Goal: Register for event/course

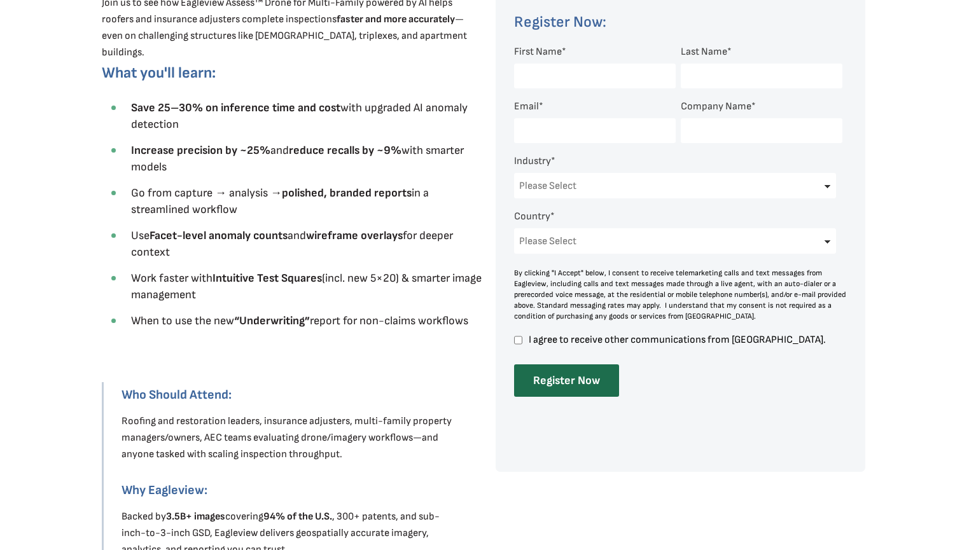
scroll to position [508, 0]
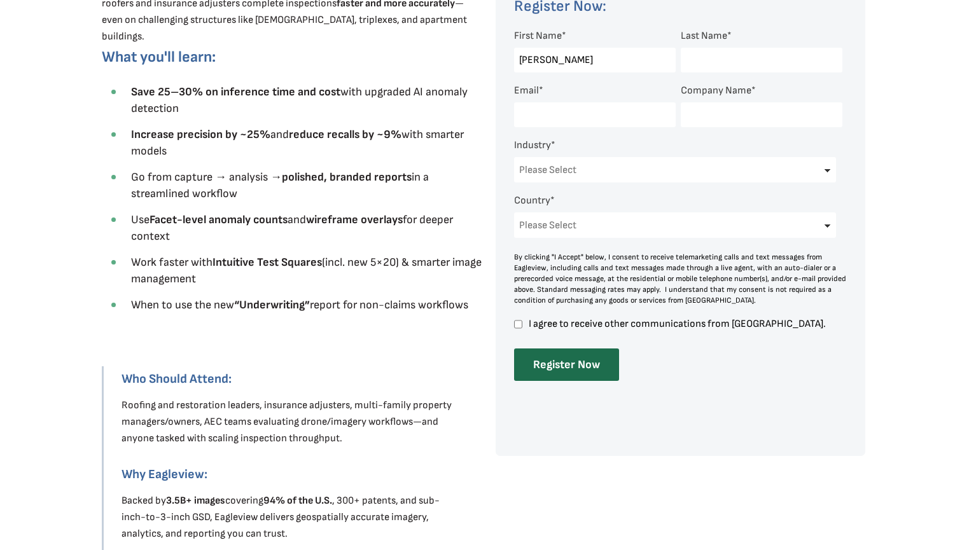
type input "[PERSON_NAME]"
type input "[PERSON_NAME][DEMOGRAPHIC_DATA][PERSON_NAME]"
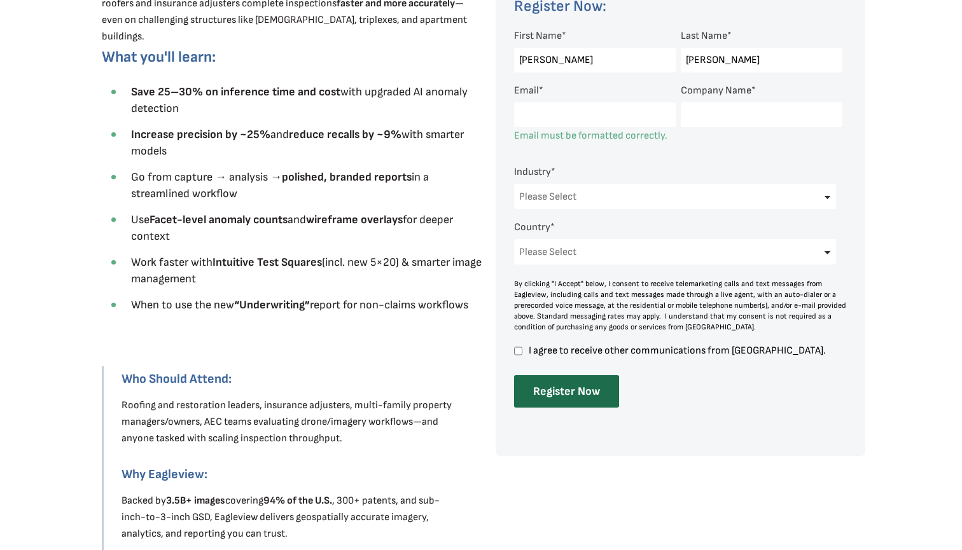
type input "[PERSON_NAME][EMAIL_ADDRESS][PERSON_NAME][DOMAIN_NAME]"
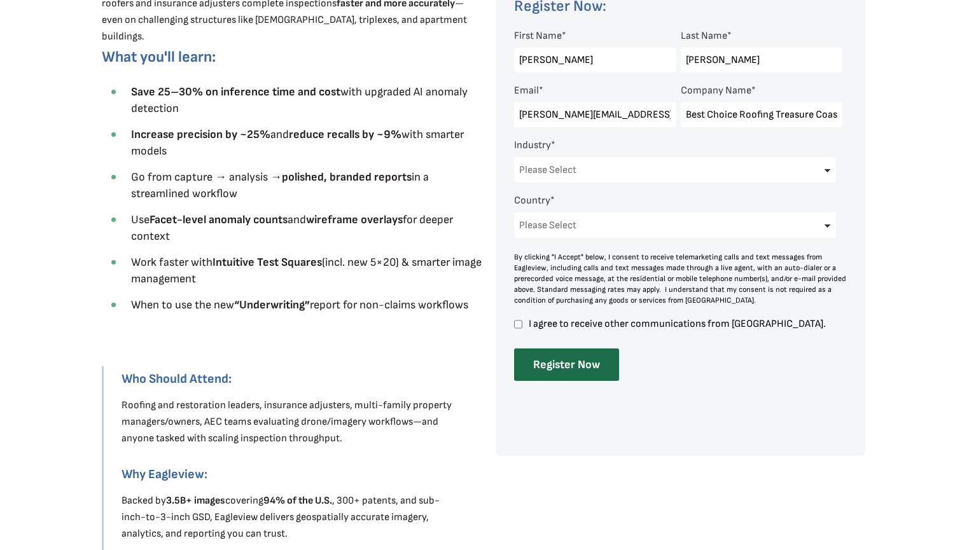
type input "Best Choice Roofing Treasure Coast"
select select "Construction"
select select "[GEOGRAPHIC_DATA]"
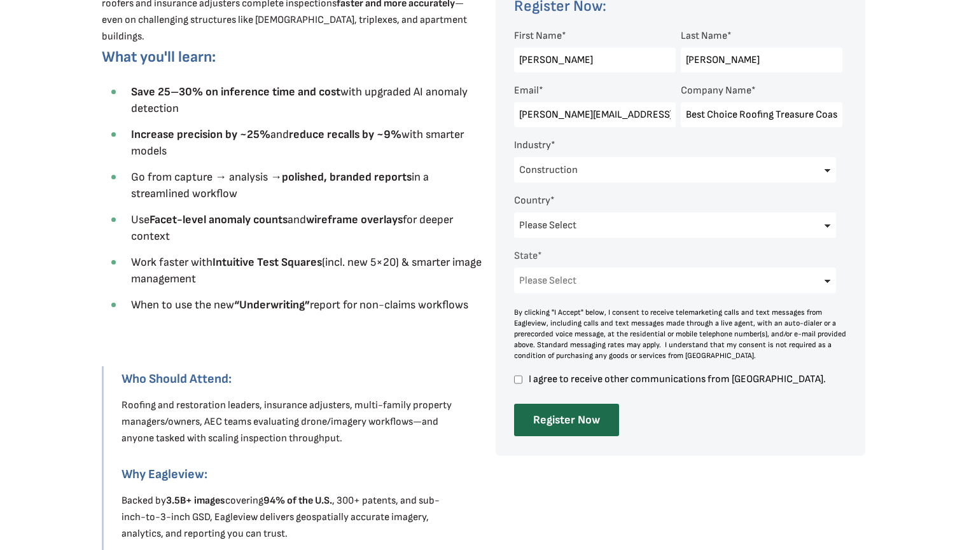
select select "[US_STATE]"
click at [520, 378] on input "I agree to receive other communications from [GEOGRAPHIC_DATA]." at bounding box center [518, 379] width 8 height 11
checkbox input "true"
click at [547, 418] on input "Register Now" at bounding box center [566, 420] width 105 height 32
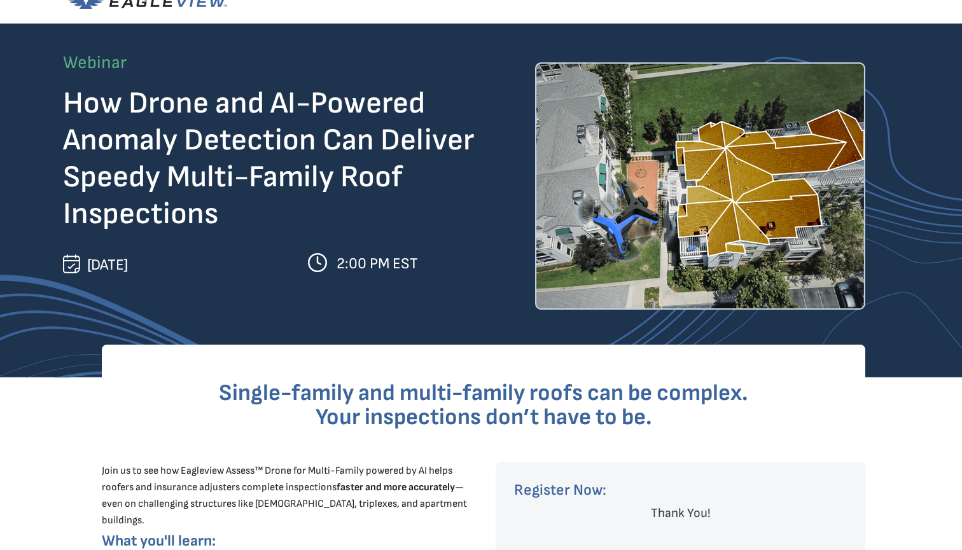
scroll to position [32, 0]
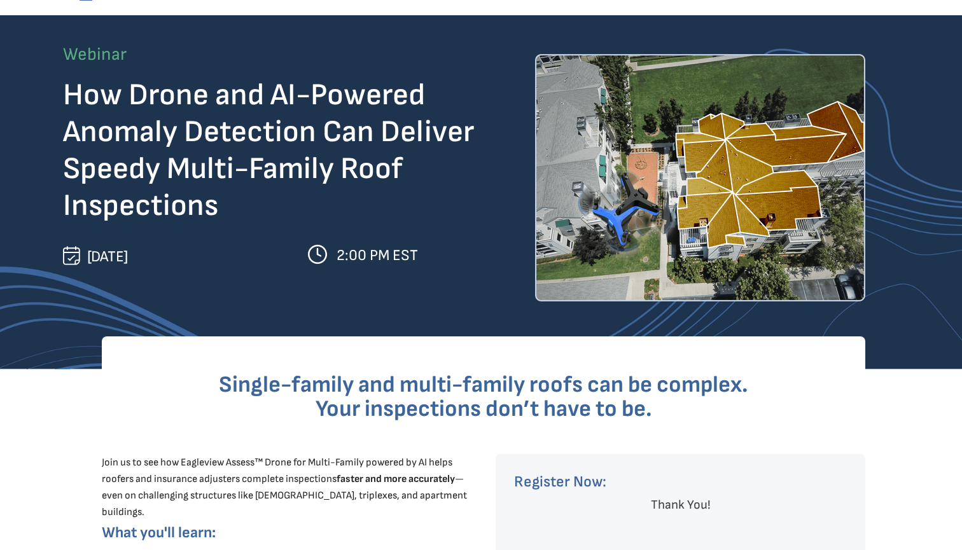
click at [128, 265] on span "[DATE]" at bounding box center [107, 256] width 41 height 18
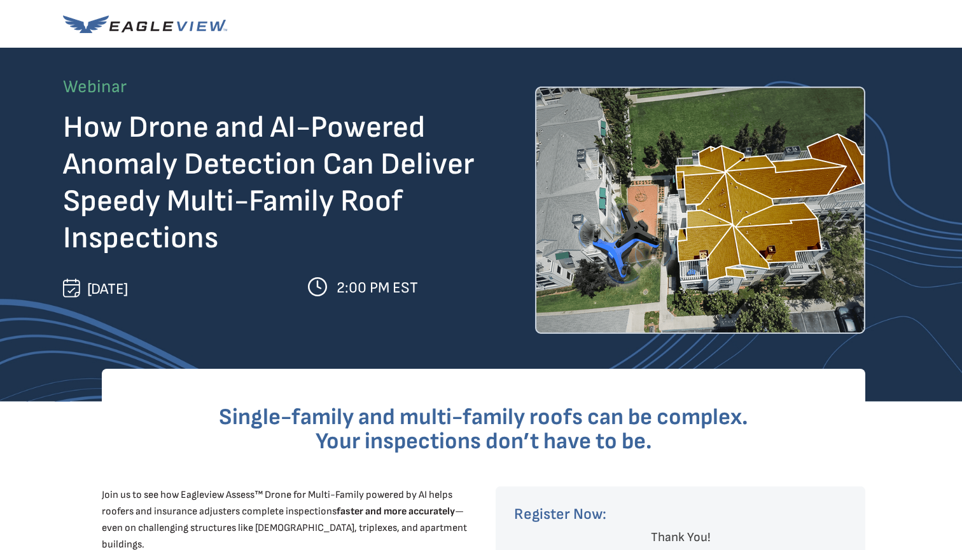
scroll to position [0, 0]
